Goal: Find contact information: Find contact information

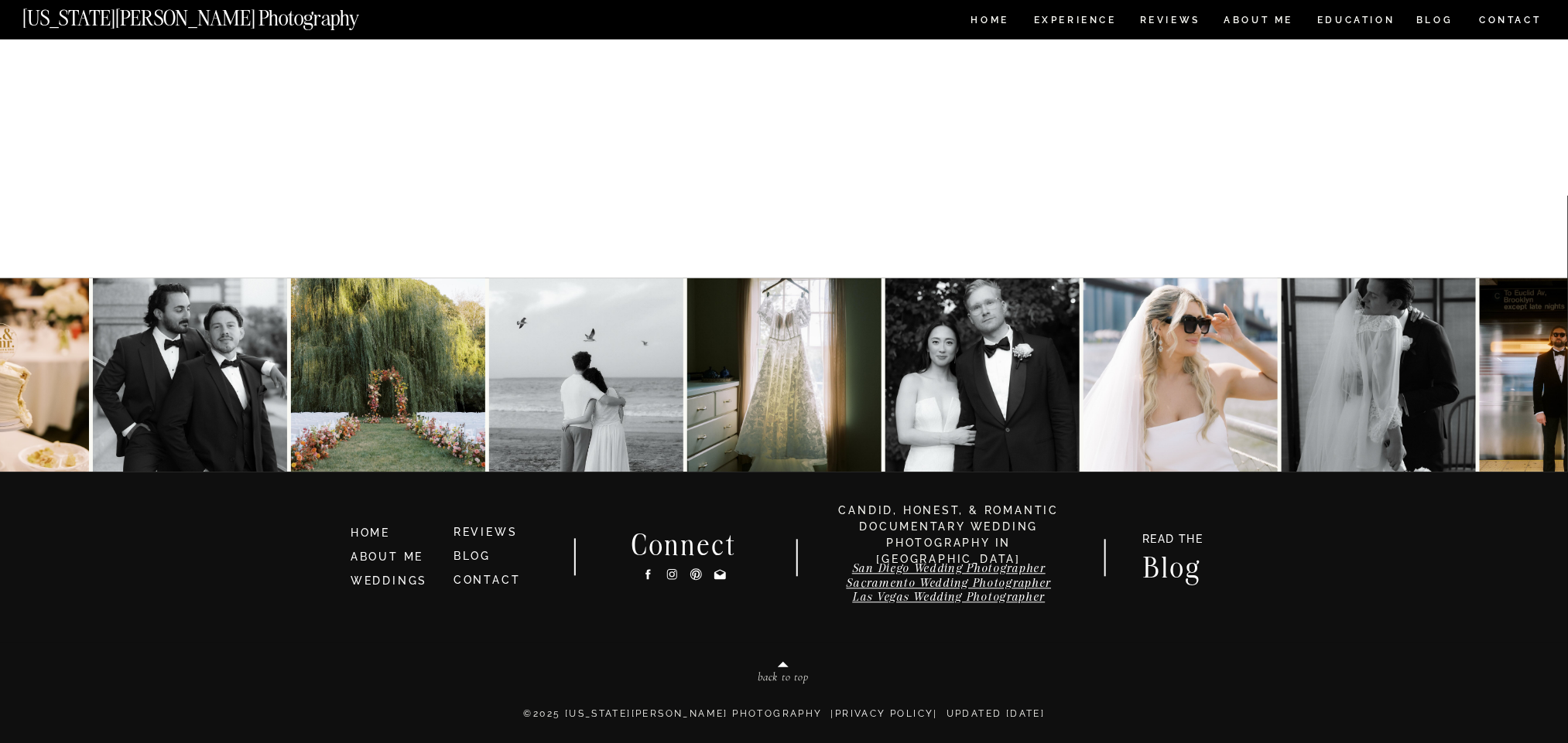
click at [1045, 19] on nav "CONTACT" at bounding box center [1510, 20] width 65 height 17
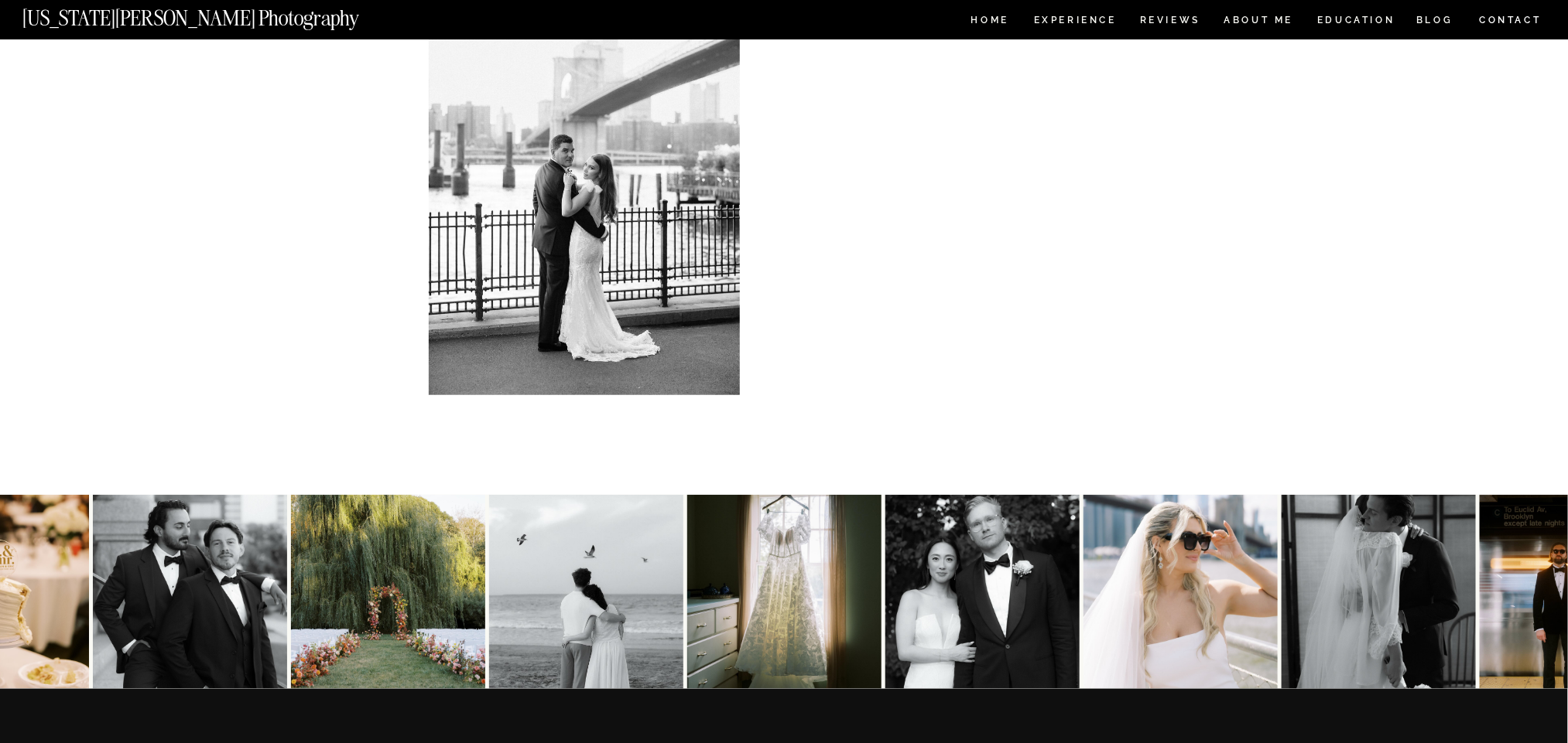
scroll to position [506, 0]
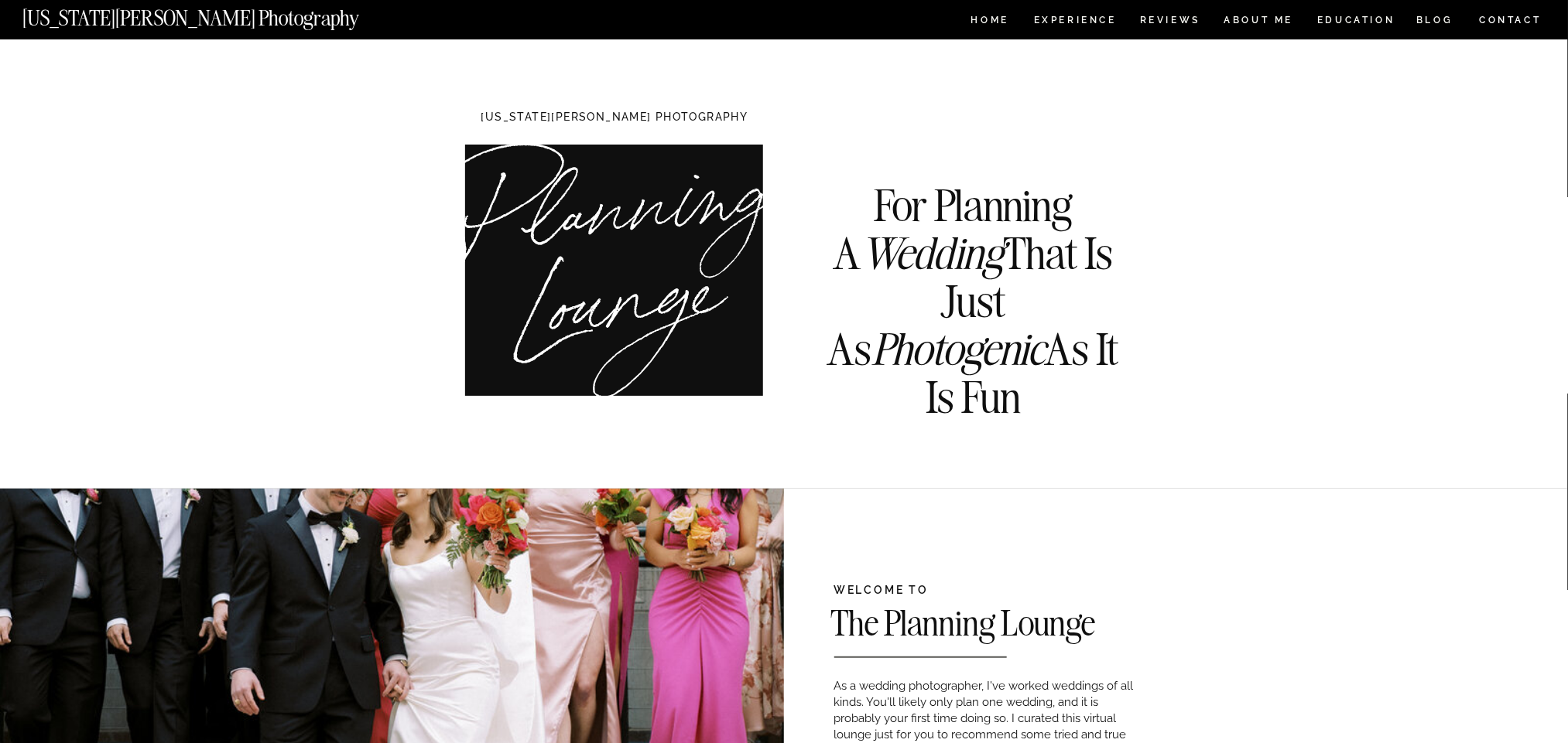
click at [1495, 16] on nav "CONTACT" at bounding box center [1510, 20] width 65 height 17
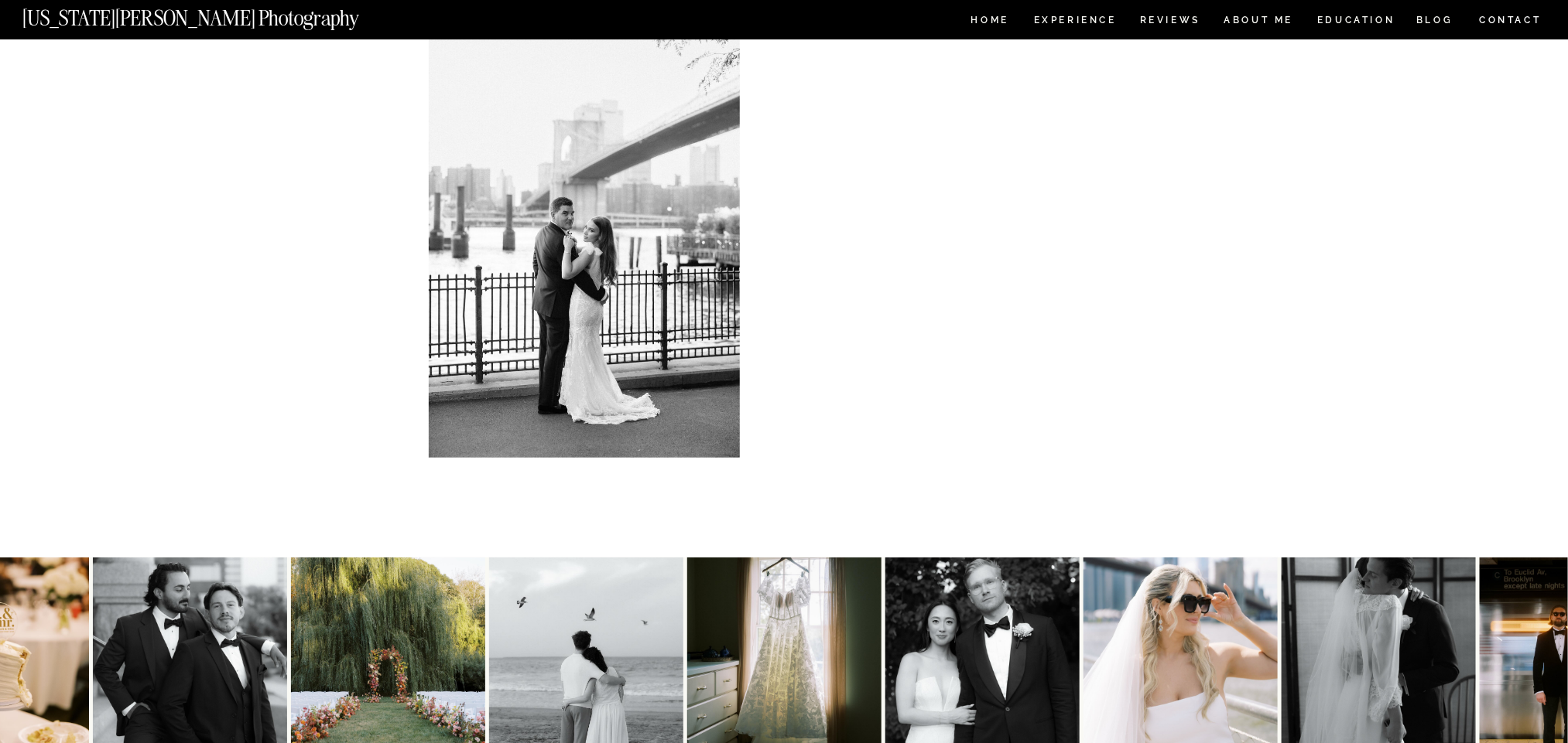
scroll to position [464, 0]
